Goal: Check status: Check status

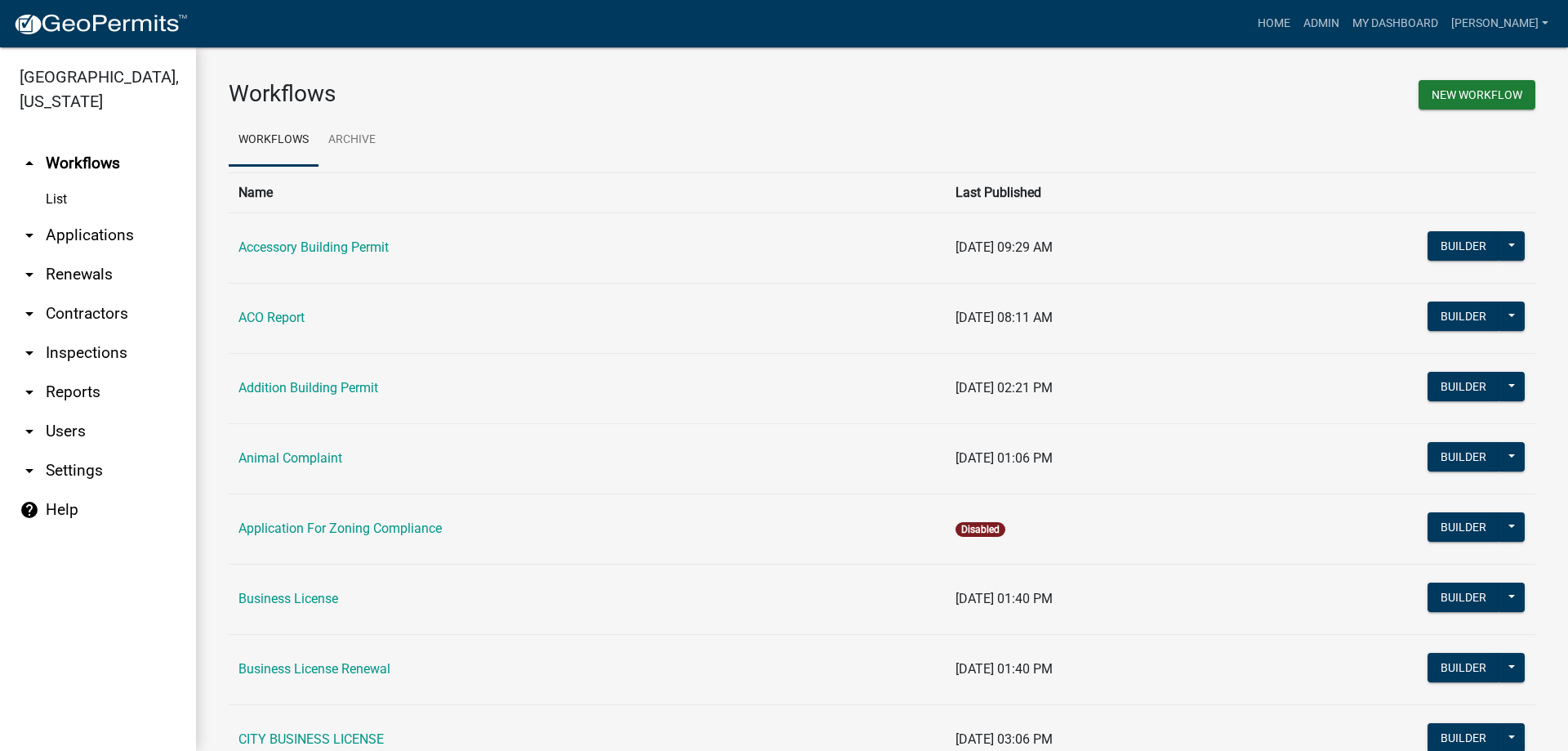
click at [115, 248] on link "arrow_drop_down Applications" at bounding box center [98, 235] width 196 height 39
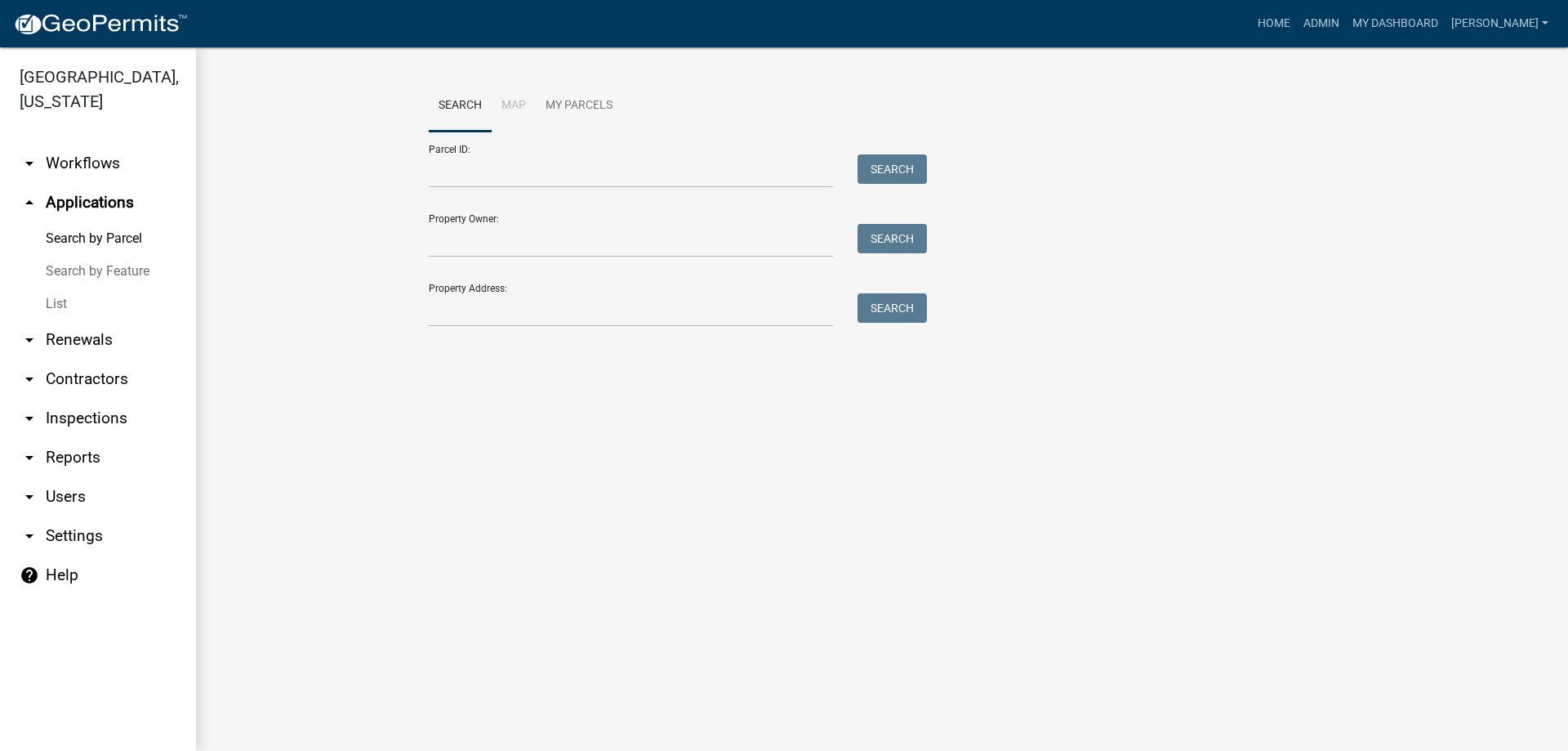
click at [80, 307] on link "List" at bounding box center [98, 303] width 196 height 32
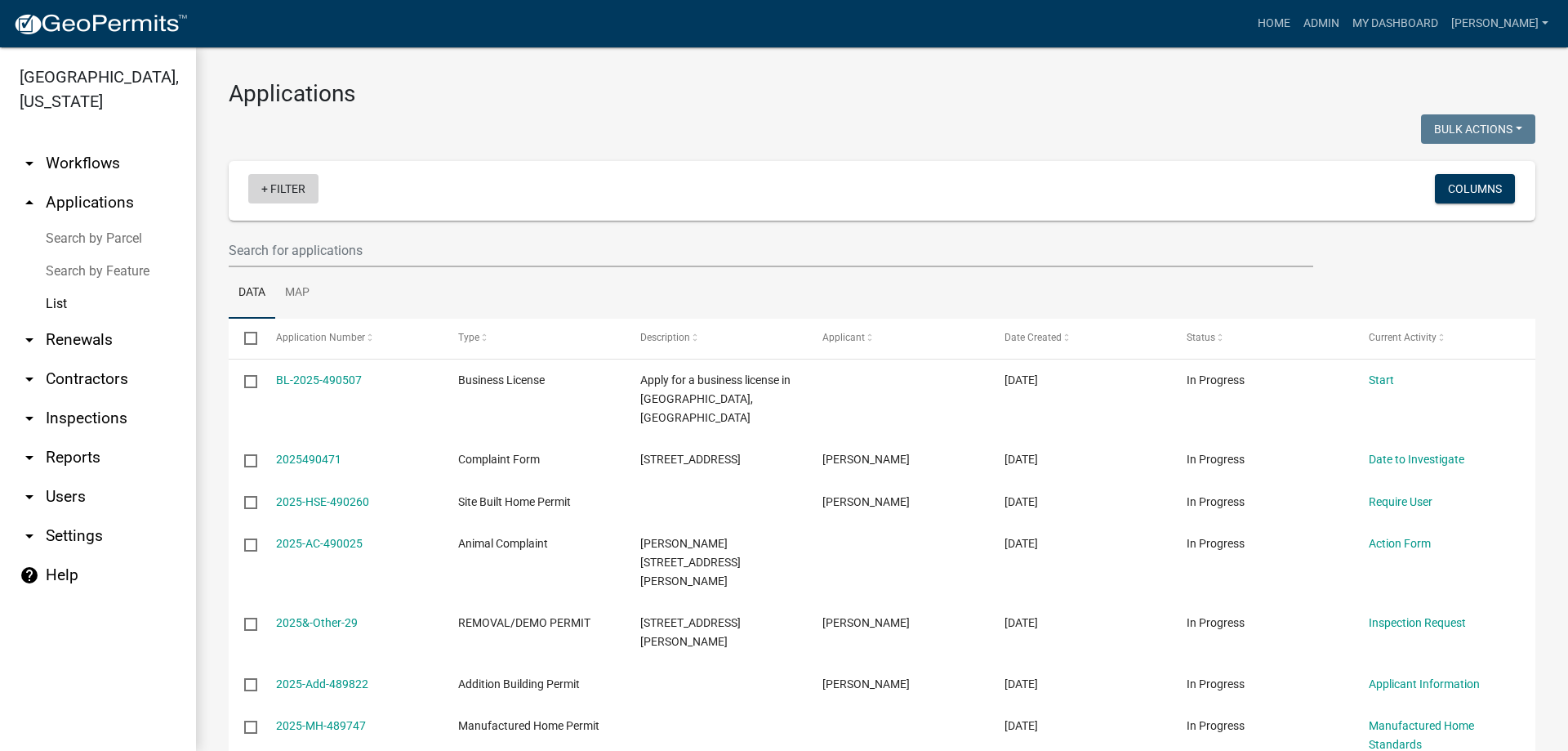
click at [297, 183] on link "+ Filter" at bounding box center [283, 189] width 70 height 30
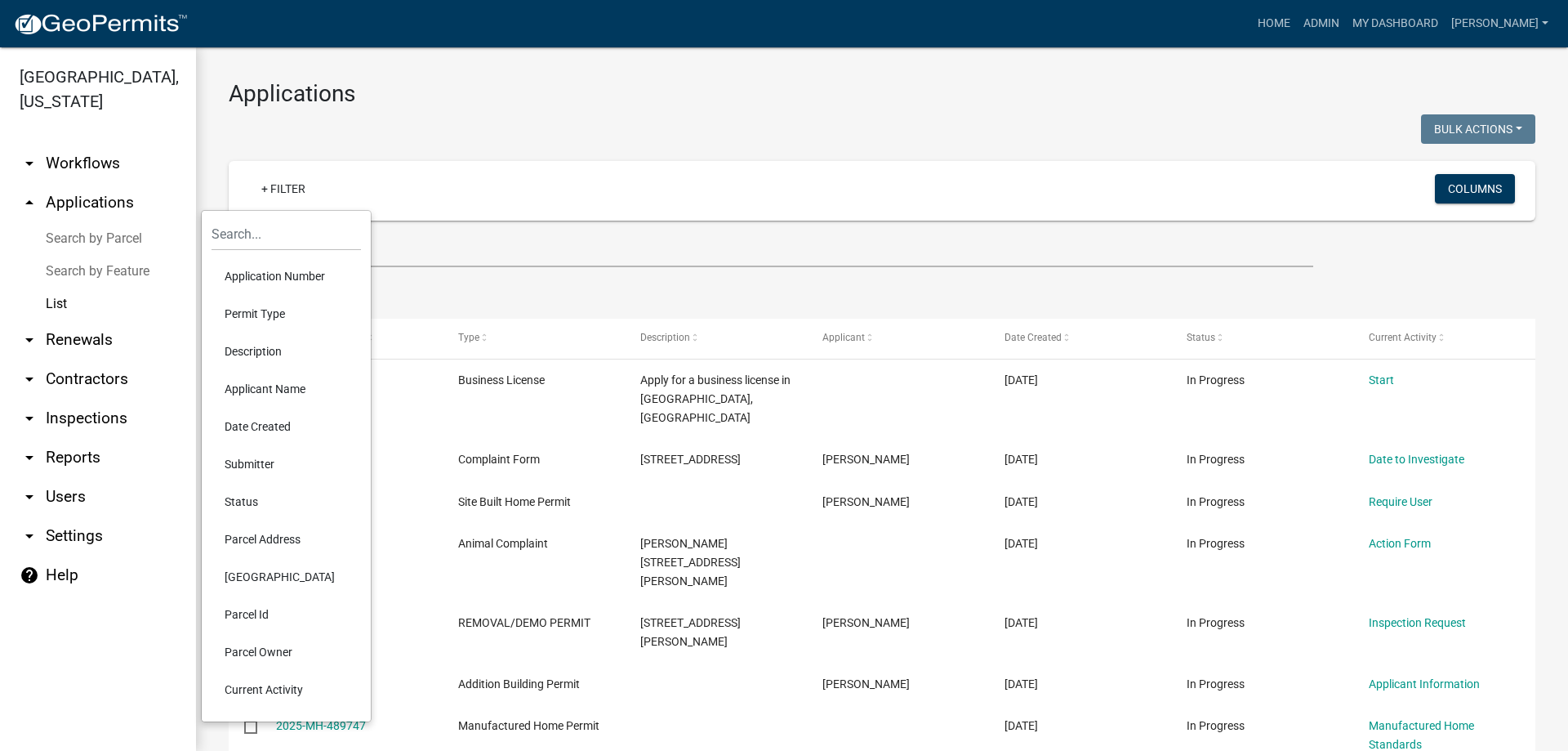
click at [269, 310] on li "Permit Type" at bounding box center [285, 313] width 149 height 38
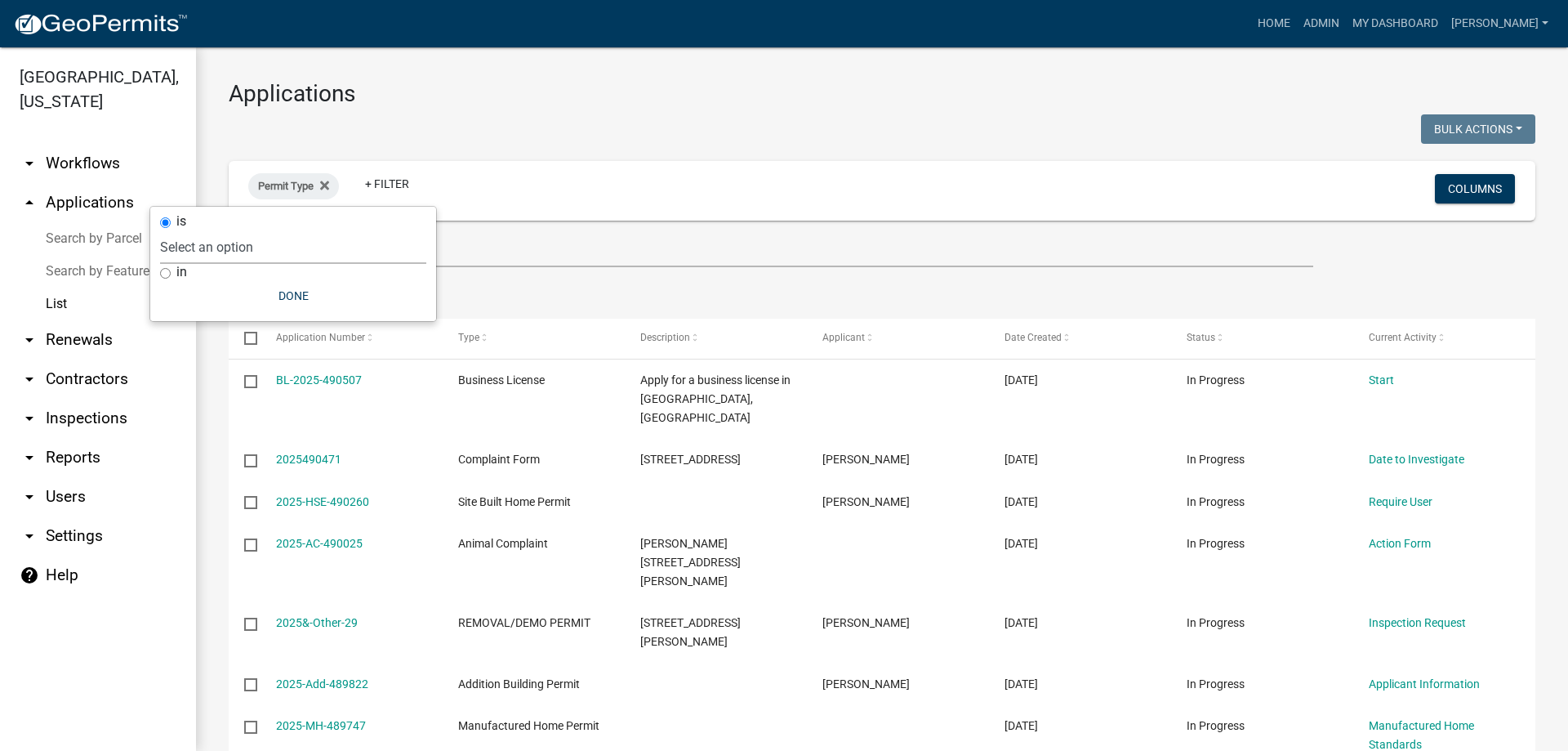
click at [276, 252] on select "Select an option Accessory Building Permit ACO Report Addition Building Permit …" at bounding box center [292, 247] width 266 height 33
click at [284, 178] on div "Permit Type" at bounding box center [293, 186] width 91 height 26
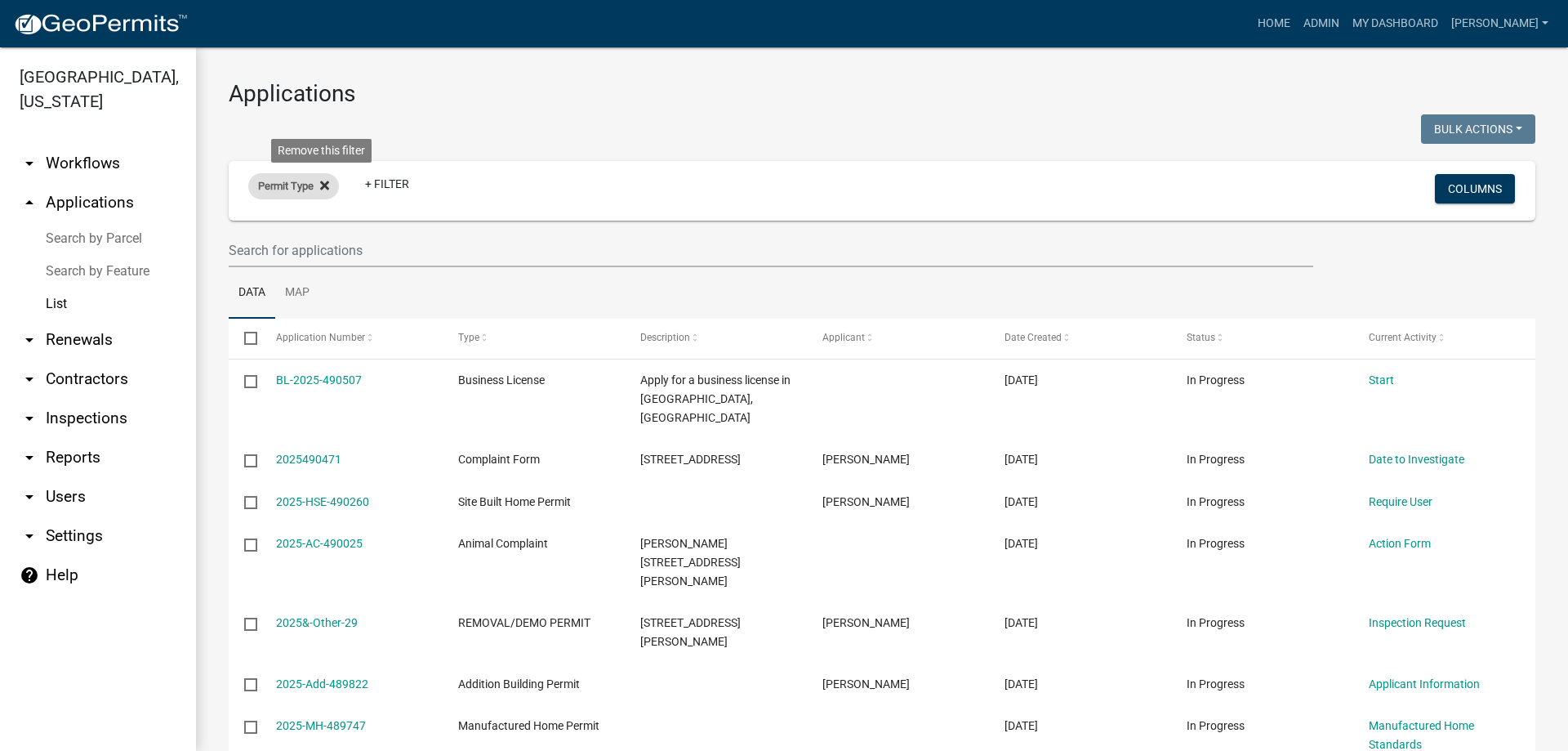
click at [324, 184] on icon at bounding box center [325, 185] width 9 height 9
click at [299, 193] on link "+ Filter" at bounding box center [283, 189] width 70 height 30
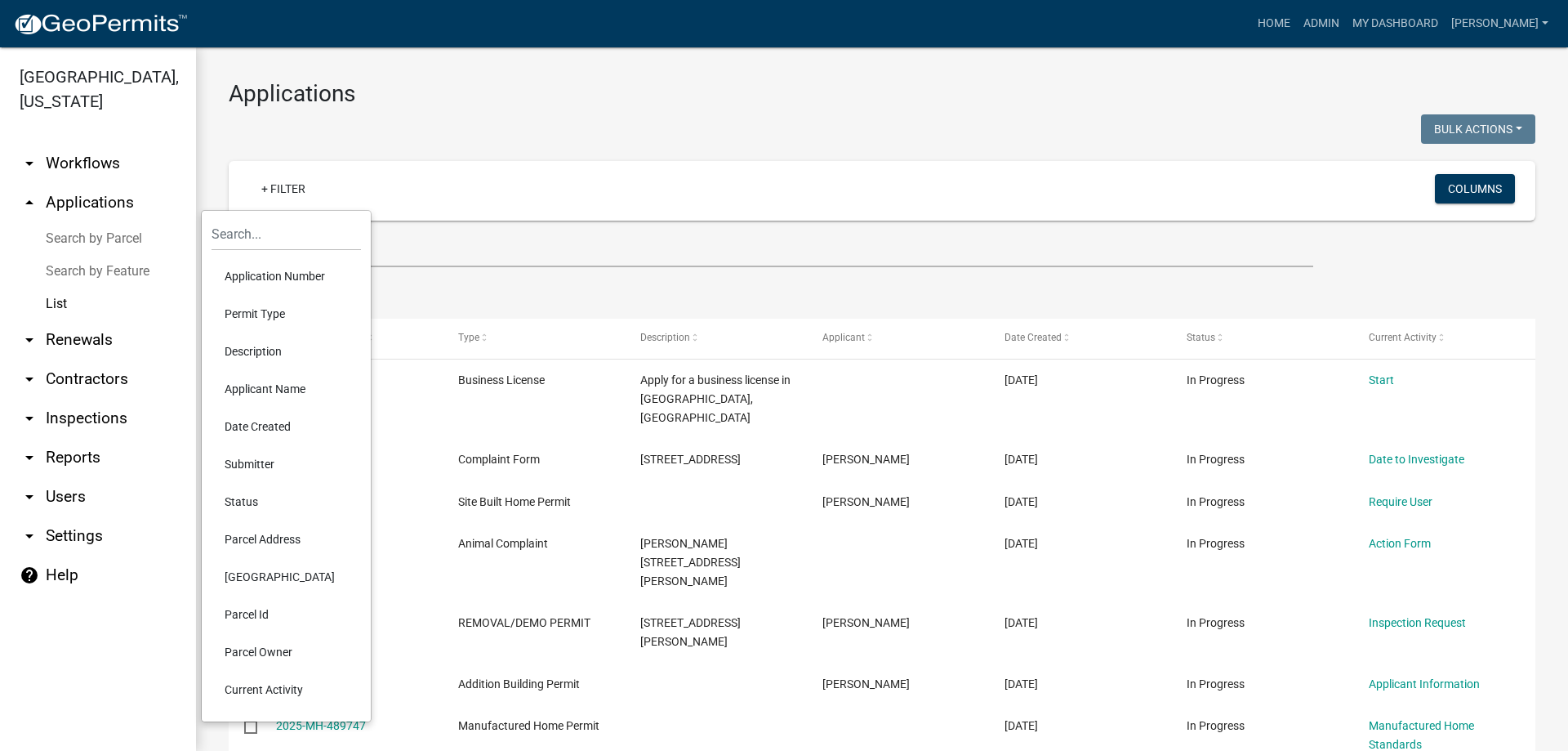
click at [285, 498] on li "Status" at bounding box center [285, 501] width 149 height 38
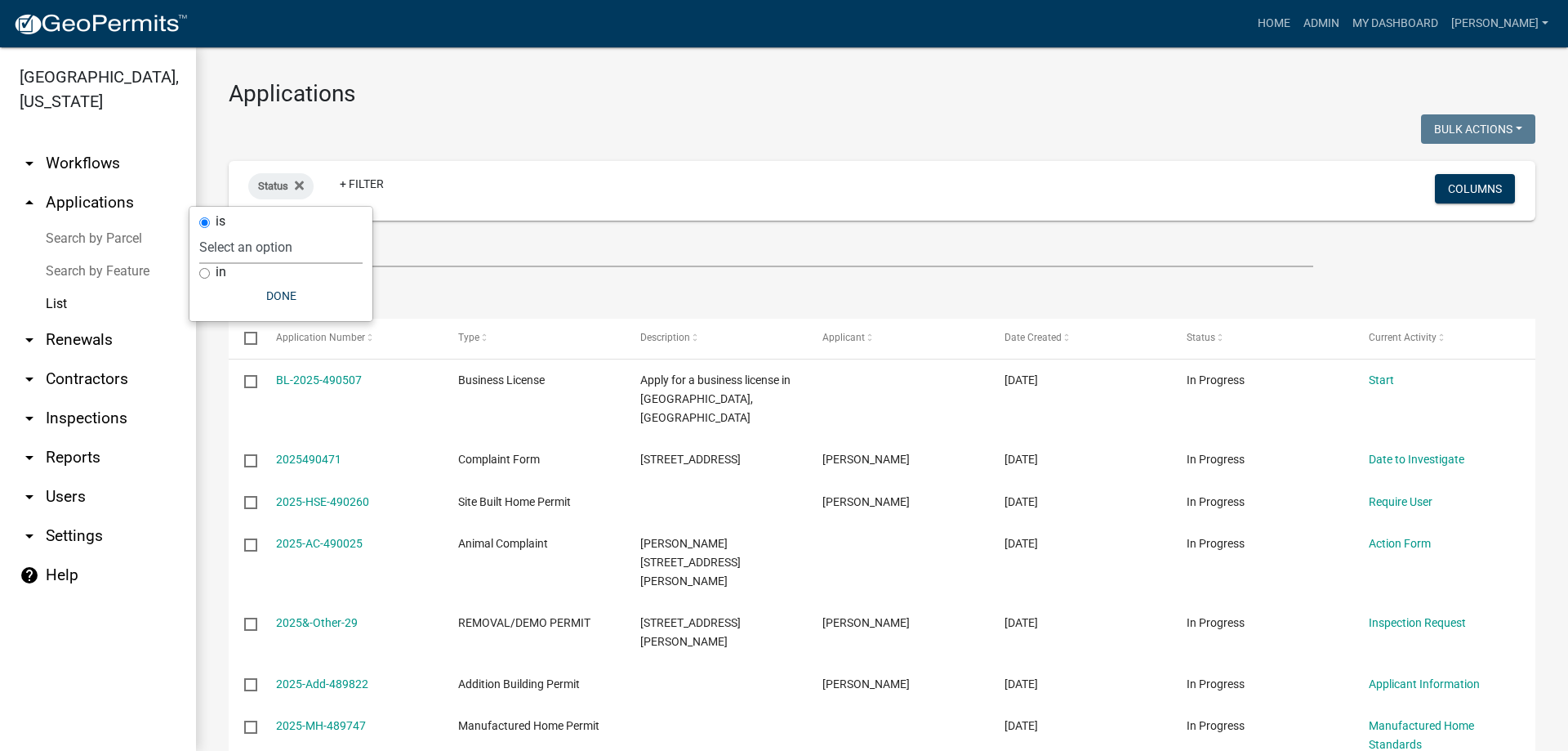
click at [285, 258] on select "Select an option Not Started In Progress Completed Expired Locked Withdrawn Voi…" at bounding box center [280, 247] width 163 height 33
select select "1"
click at [233, 231] on select "Select an option Not Started In Progress Completed Expired Locked Withdrawn Voi…" at bounding box center [280, 247] width 163 height 33
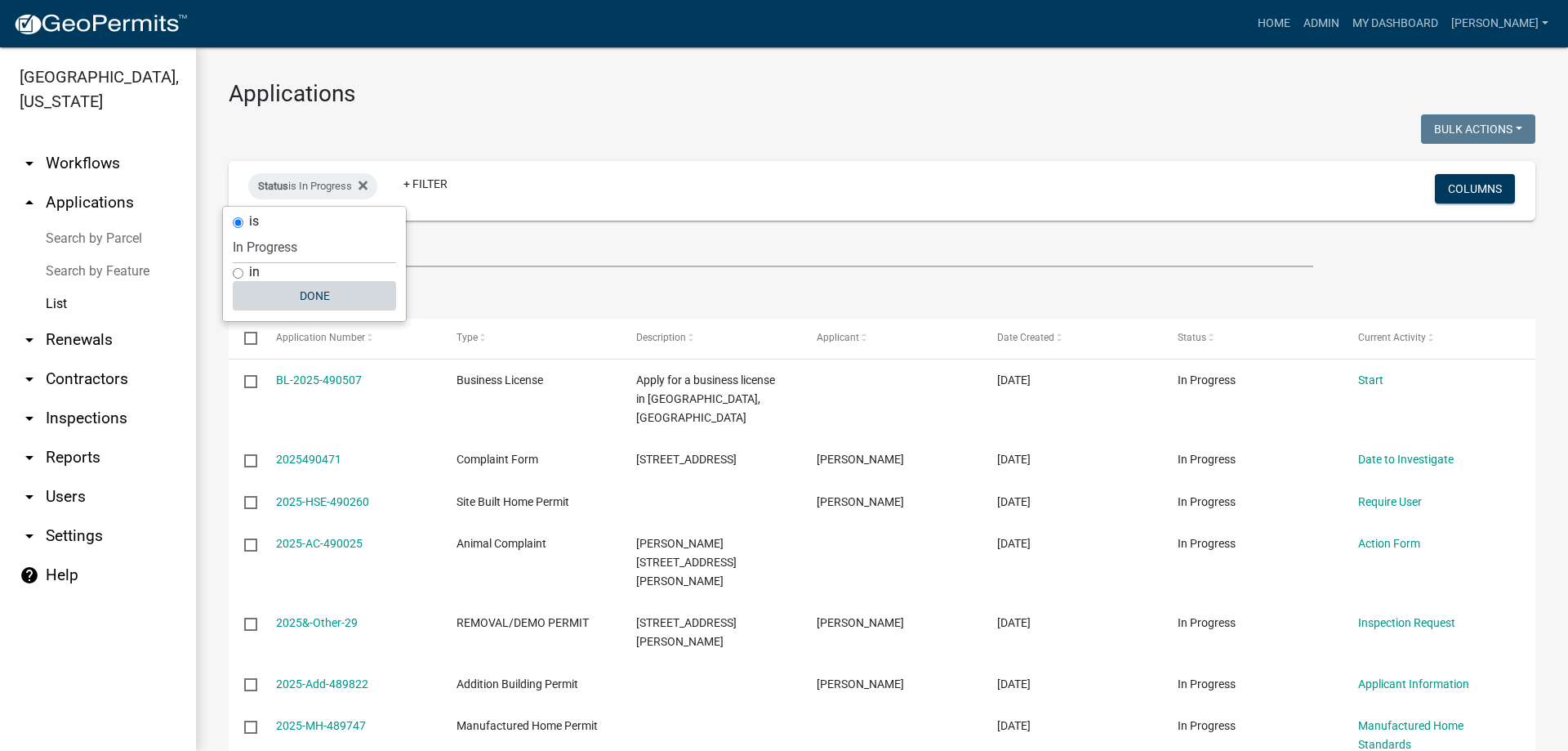
click at [285, 288] on button "Done" at bounding box center [314, 296] width 163 height 30
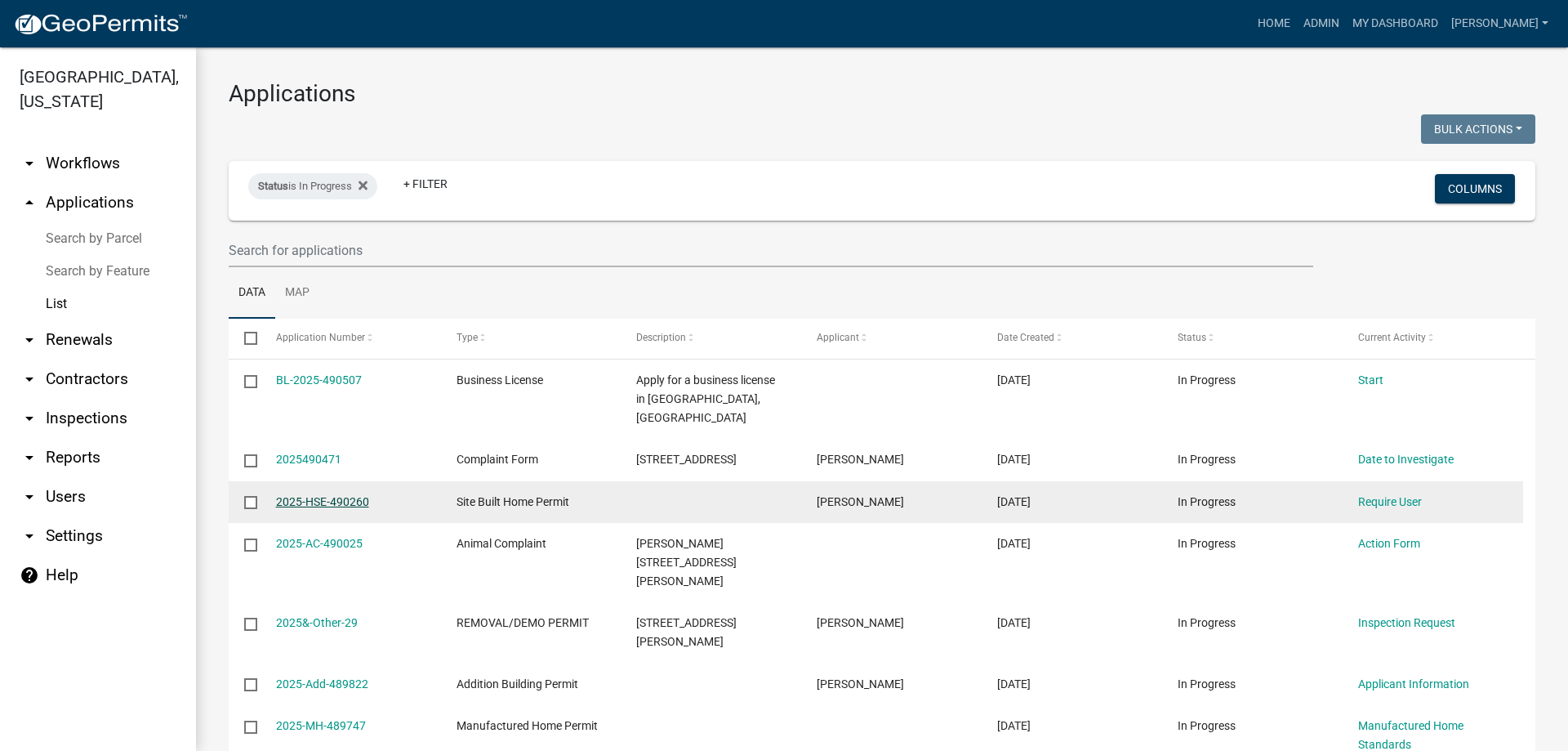
click at [330, 495] on link "2025-HSE-490260" at bounding box center [322, 501] width 93 height 13
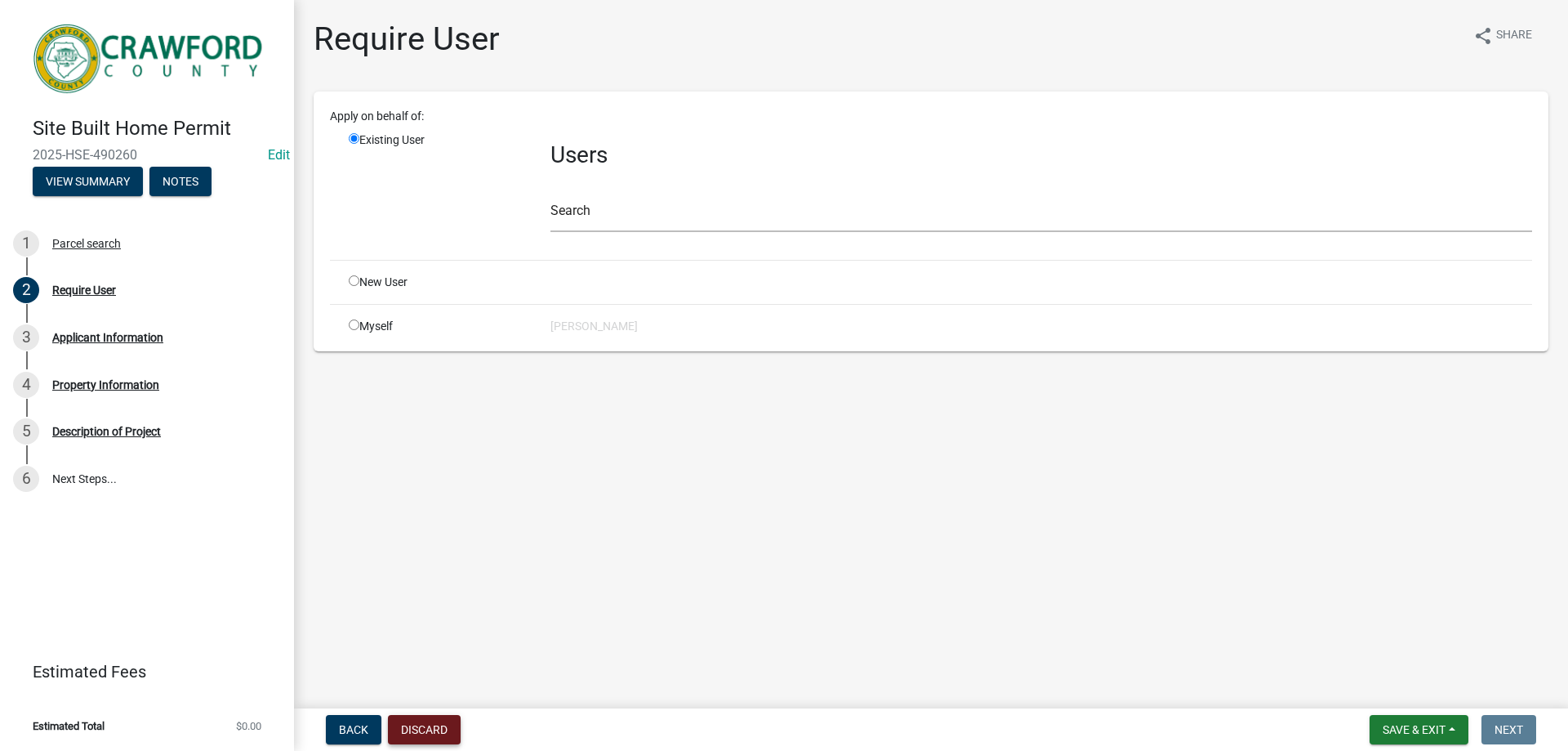
click at [407, 727] on button "Discard" at bounding box center [423, 730] width 72 height 30
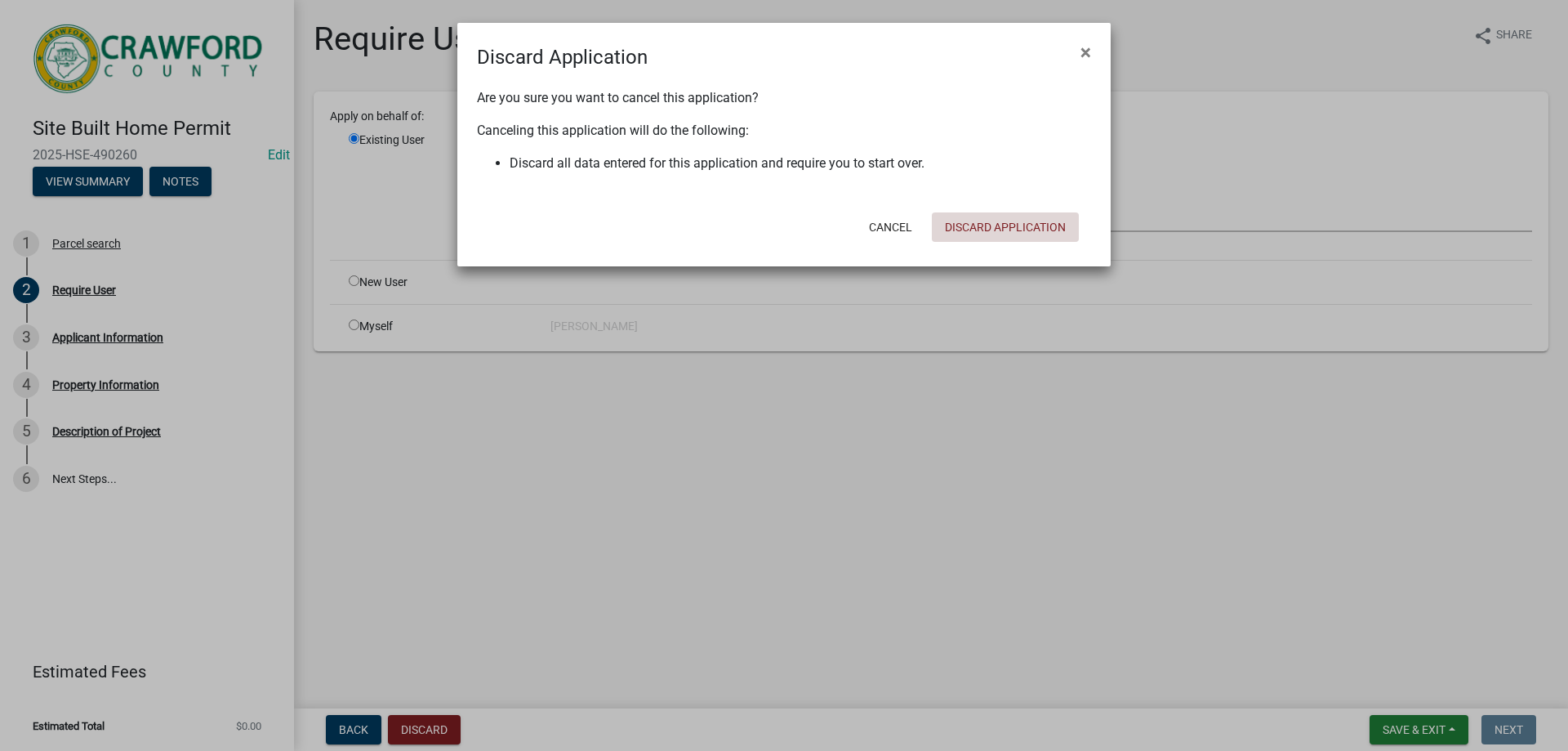
click at [984, 235] on button "Discard Application" at bounding box center [1006, 227] width 147 height 30
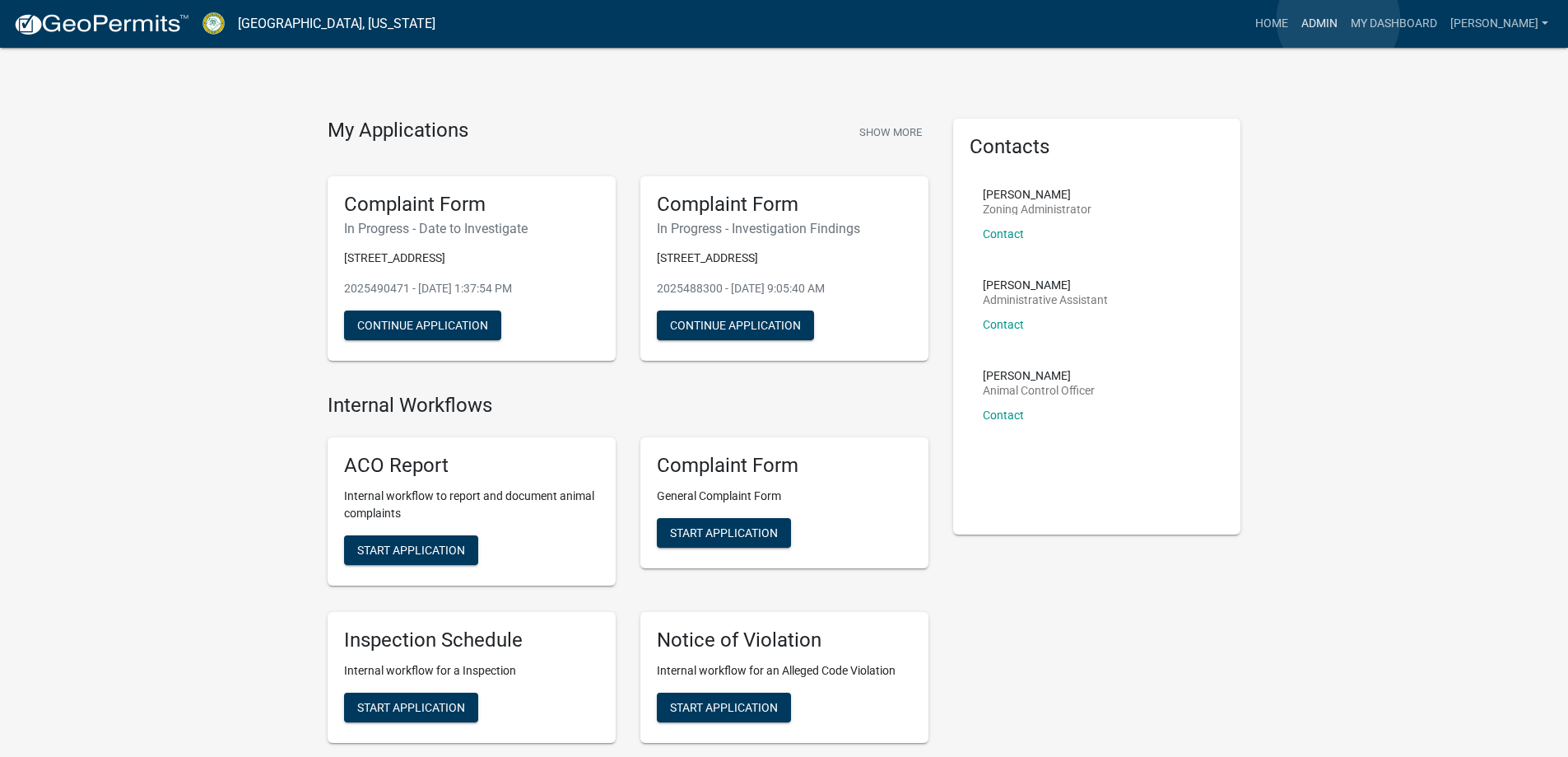
click at [1338, 19] on link "Admin" at bounding box center [1320, 24] width 49 height 32
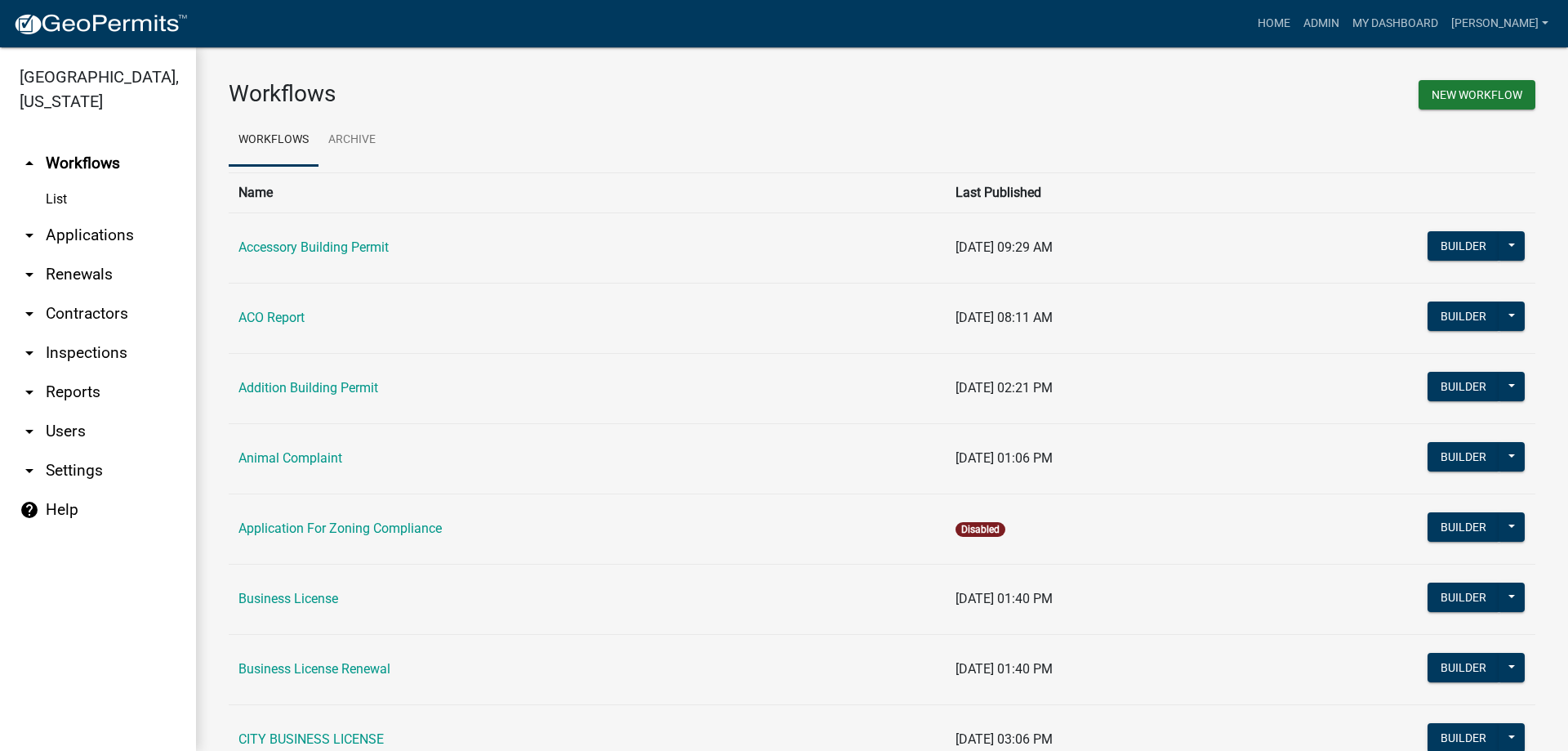
click at [89, 245] on link "arrow_drop_down Applications" at bounding box center [98, 235] width 196 height 39
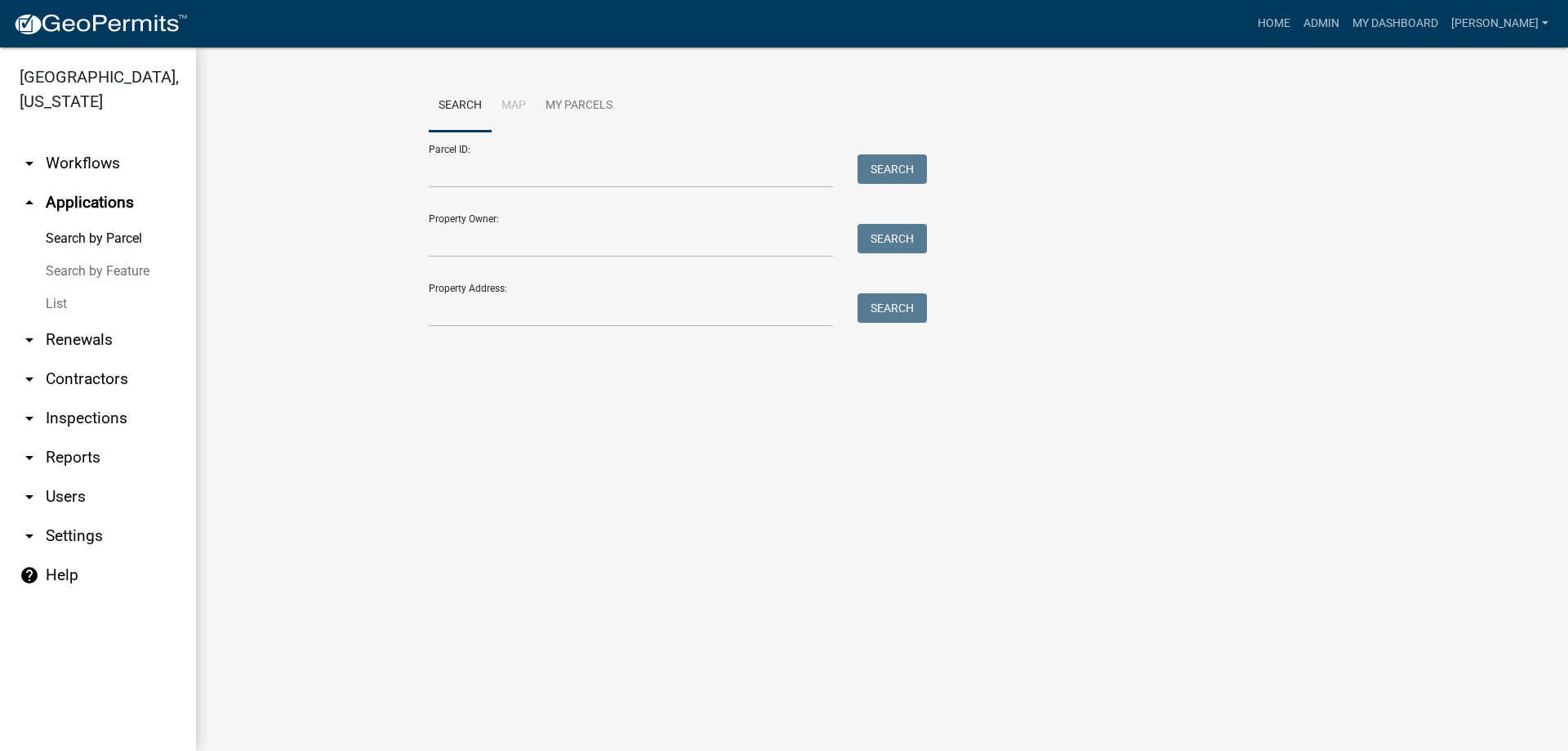
click at [82, 308] on link "List" at bounding box center [98, 303] width 196 height 32
